Goal: Information Seeking & Learning: Learn about a topic

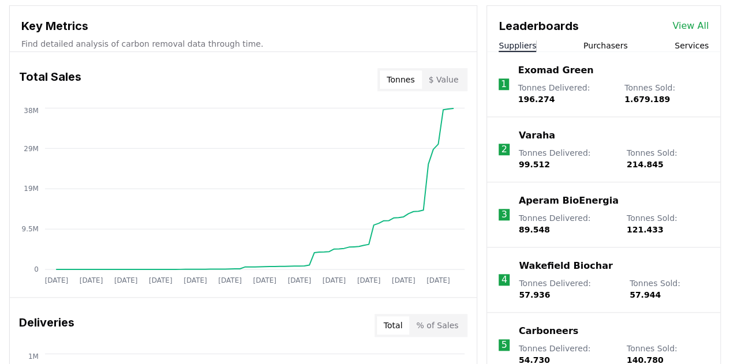
scroll to position [422, 0]
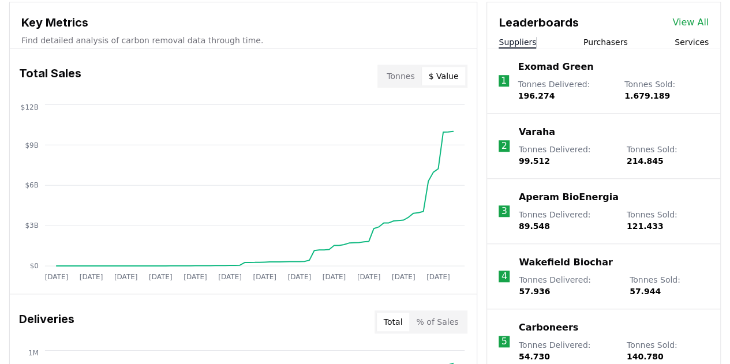
click at [441, 77] on button "$ Value" at bounding box center [444, 76] width 44 height 18
click at [446, 328] on button "% of Sales" at bounding box center [437, 322] width 56 height 18
click at [399, 319] on button "Total" at bounding box center [393, 322] width 33 height 18
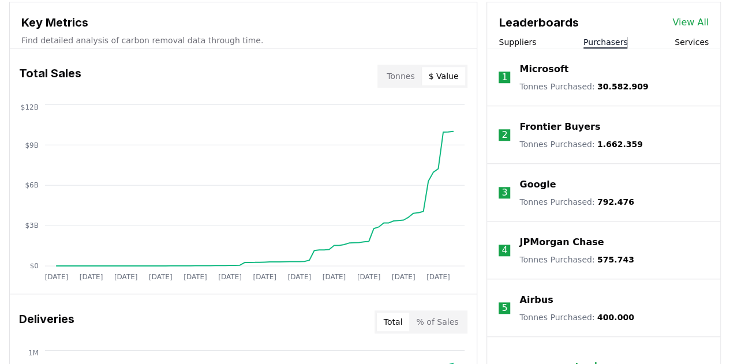
click at [600, 46] on button "Purchasers" at bounding box center [605, 42] width 44 height 12
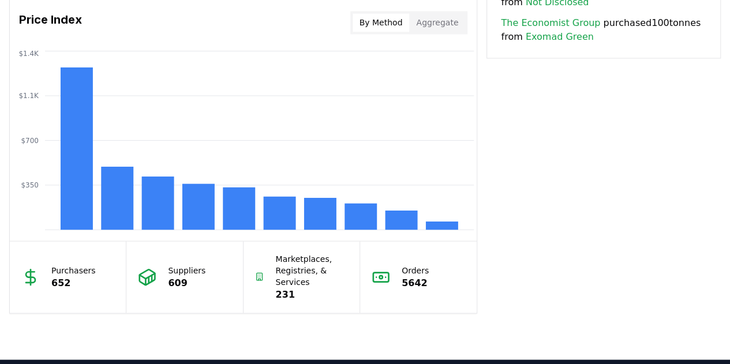
scroll to position [939, 0]
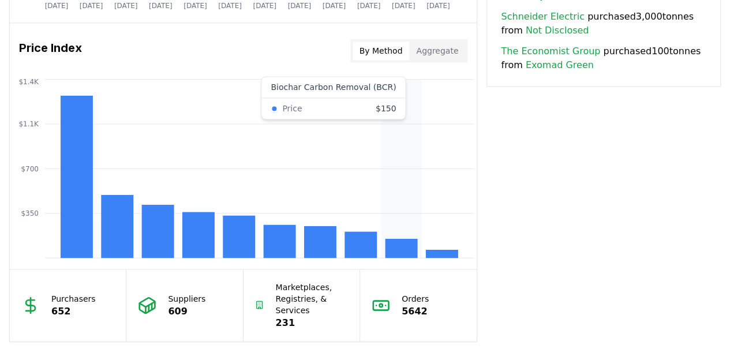
click at [398, 236] on icon "$350 $700 $1.1K $1.4K" at bounding box center [243, 168] width 467 height 185
click at [401, 242] on rect at bounding box center [402, 248] width 32 height 19
